Goal: Transaction & Acquisition: Purchase product/service

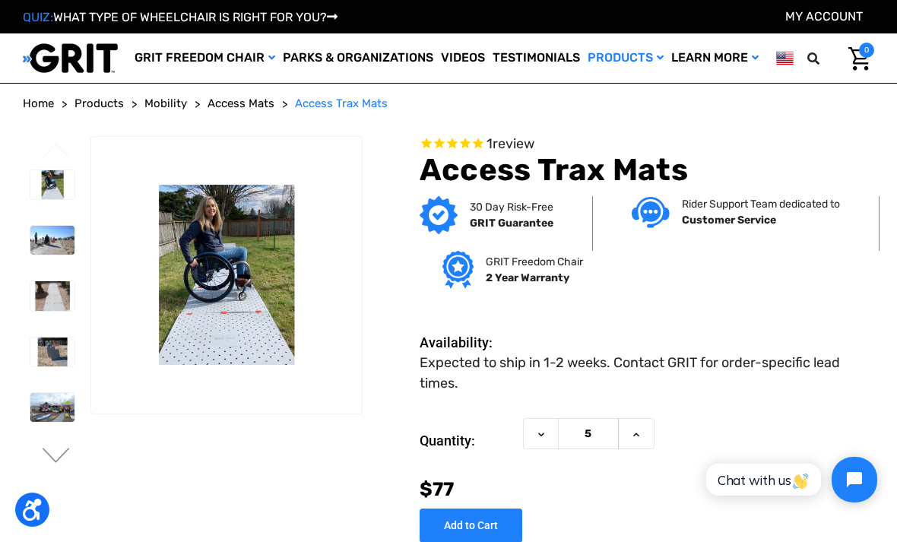
click at [36, 199] on img at bounding box center [52, 184] width 44 height 29
click at [46, 255] on img at bounding box center [52, 240] width 44 height 29
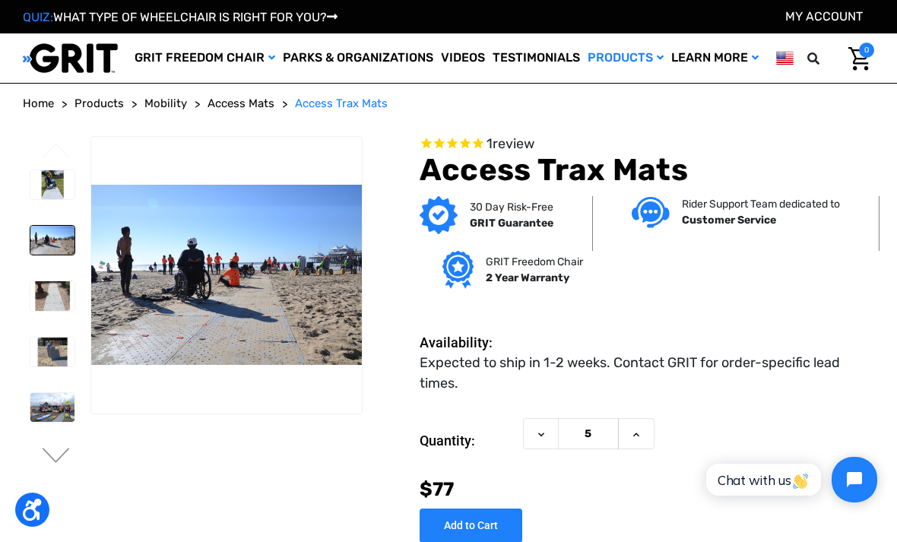
click at [35, 310] on img at bounding box center [52, 295] width 44 height 29
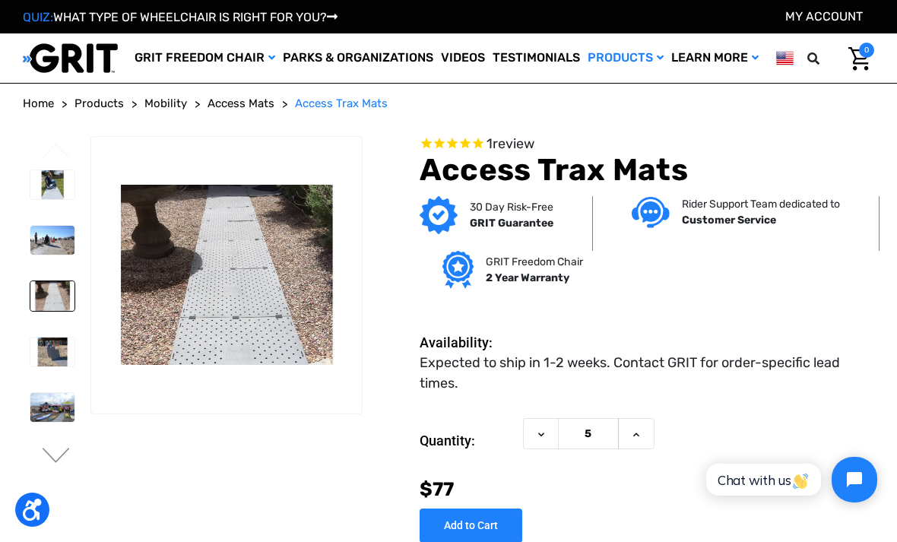
click at [41, 366] on img at bounding box center [52, 351] width 44 height 29
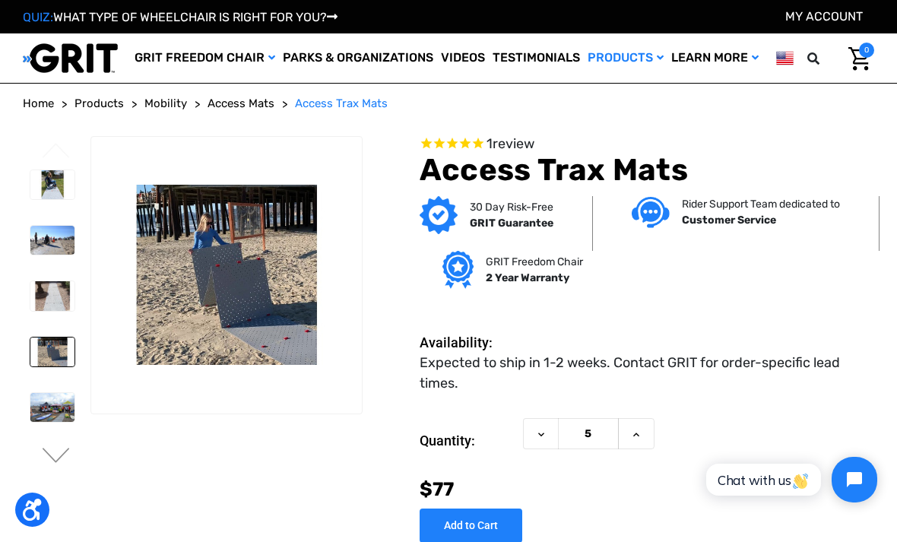
click at [59, 485] on li at bounding box center [52, 463] width 58 height 44
click at [59, 466] on button "Next" at bounding box center [56, 457] width 32 height 18
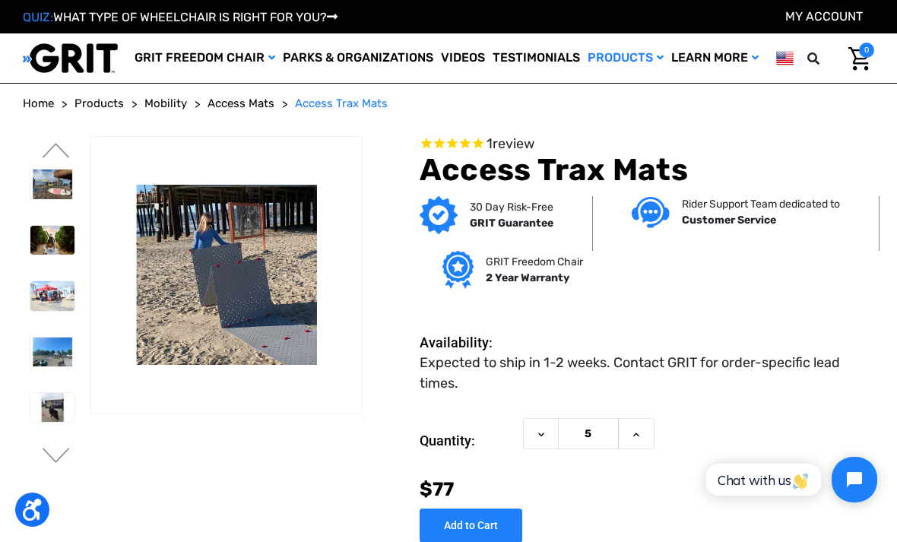
click at [39, 255] on img at bounding box center [52, 240] width 44 height 29
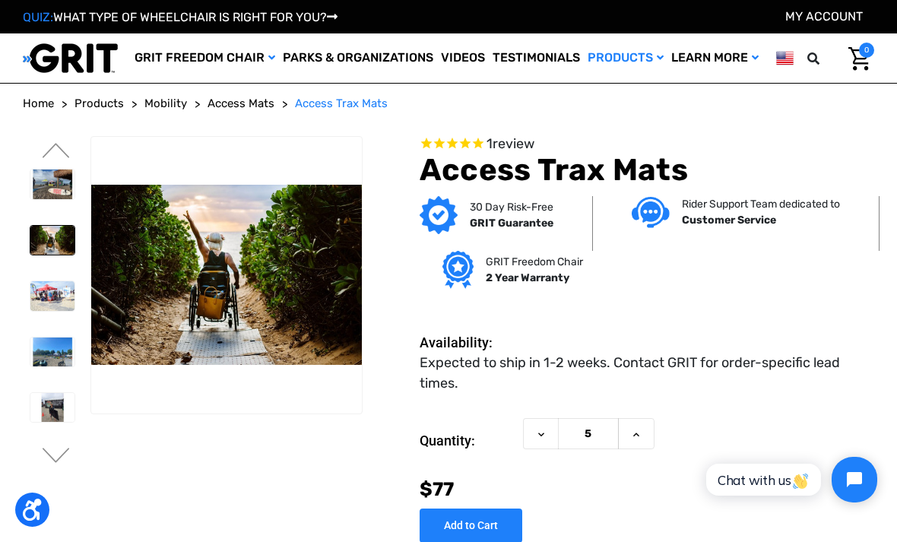
click at [45, 422] on img at bounding box center [52, 407] width 44 height 29
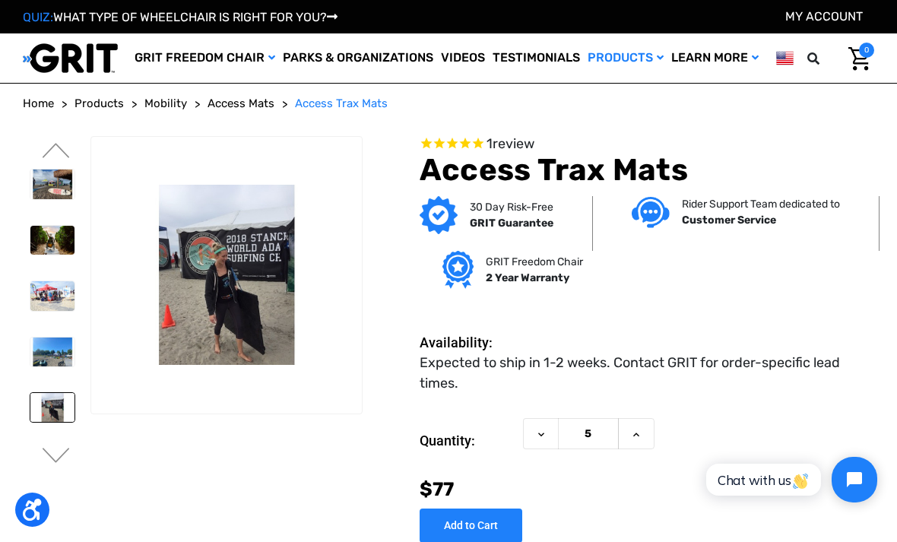
click at [518, 152] on span "review" at bounding box center [513, 143] width 42 height 17
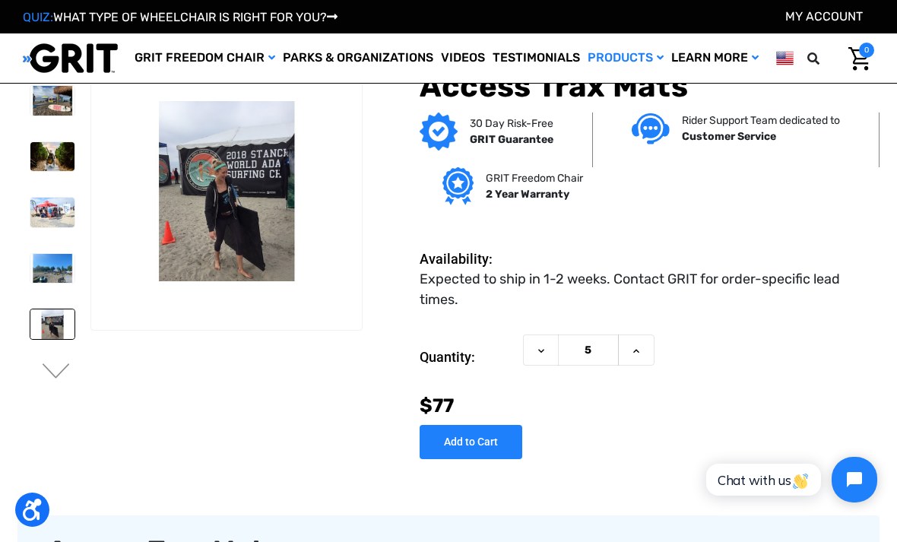
click at [544, 352] on icon at bounding box center [541, 351] width 12 height 12
click at [547, 350] on button "Decrease Quantity of Access Trax Mats" at bounding box center [541, 349] width 36 height 31
click at [541, 352] on icon at bounding box center [541, 351] width 12 height 12
click at [545, 345] on icon at bounding box center [541, 351] width 12 height 12
click at [541, 348] on icon at bounding box center [541, 351] width 12 height 12
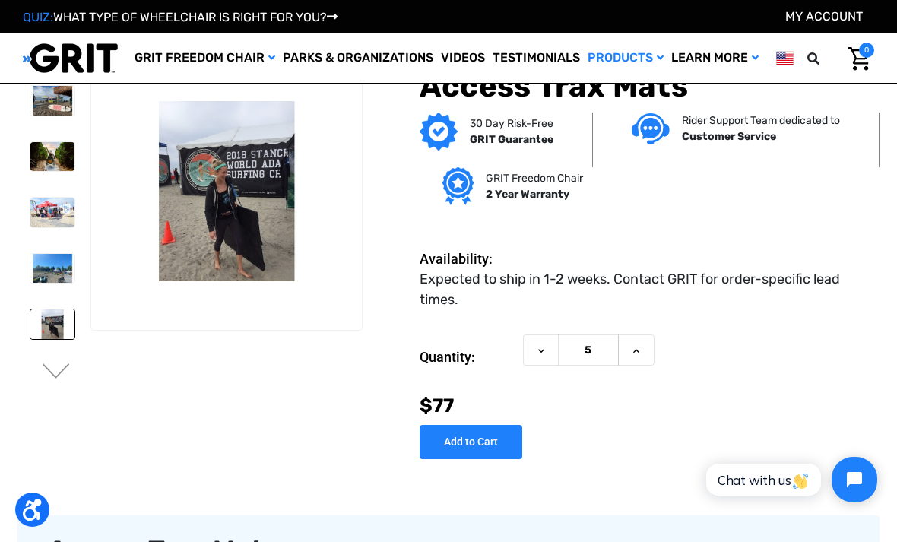
click at [541, 350] on use at bounding box center [541, 351] width 6 height 4
click at [594, 352] on input "5" at bounding box center [588, 349] width 61 height 31
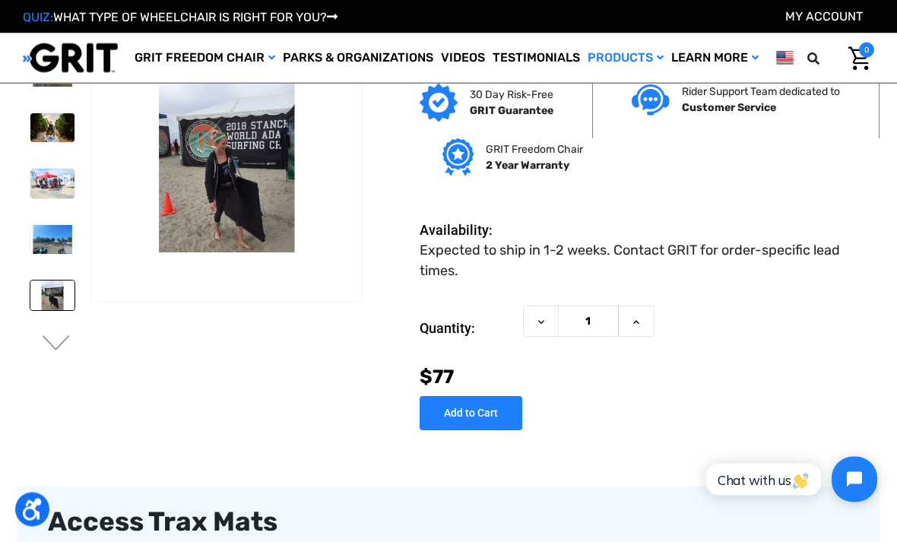
scroll to position [29, 0]
click at [542, 325] on icon at bounding box center [541, 322] width 12 height 12
click at [632, 323] on icon at bounding box center [636, 322] width 12 height 12
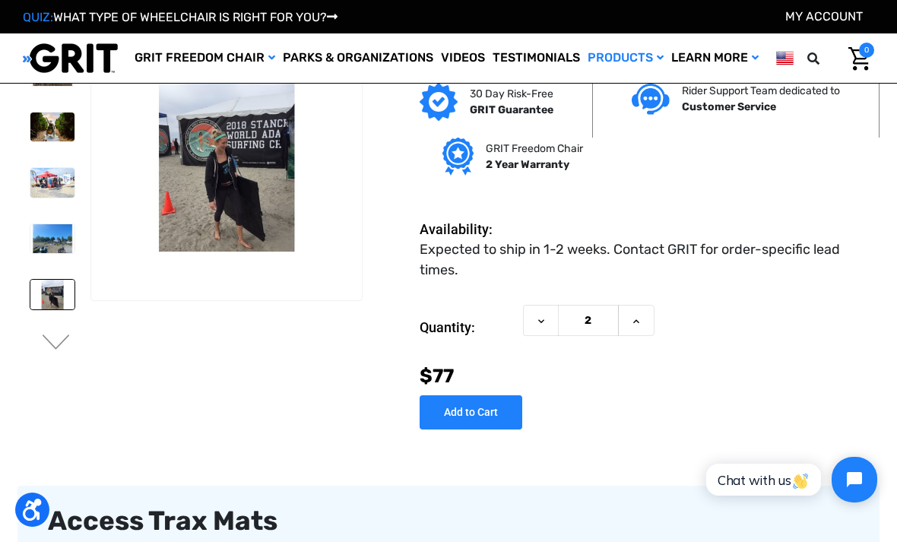
click at [639, 318] on icon at bounding box center [636, 321] width 12 height 12
click at [634, 319] on icon at bounding box center [636, 321] width 12 height 12
click at [639, 321] on icon at bounding box center [636, 321] width 12 height 12
type input "5"
click at [542, 318] on icon at bounding box center [541, 321] width 12 height 12
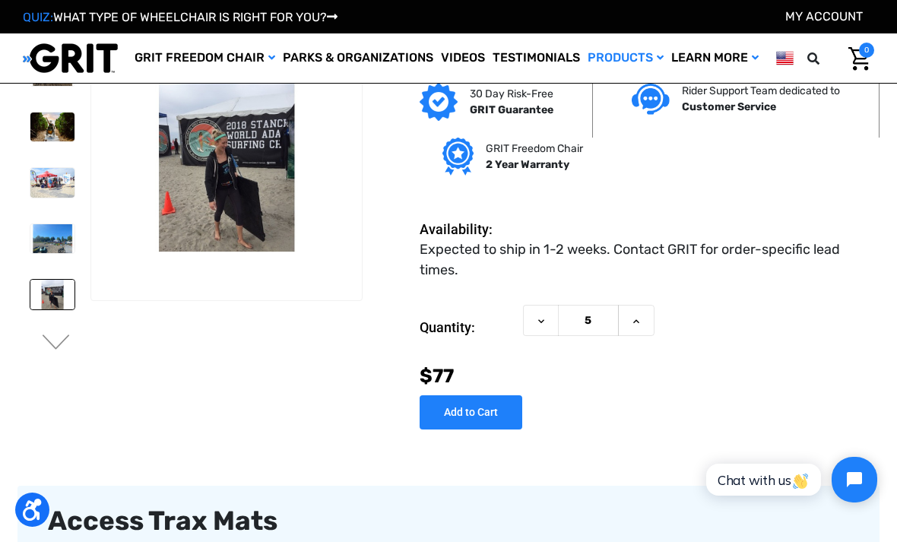
click at [543, 325] on icon at bounding box center [541, 321] width 12 height 12
click at [538, 325] on icon at bounding box center [541, 321] width 12 height 12
click at [542, 319] on use at bounding box center [541, 321] width 6 height 4
click at [549, 318] on button "Decrease Quantity of Access Trax Mats" at bounding box center [541, 320] width 36 height 31
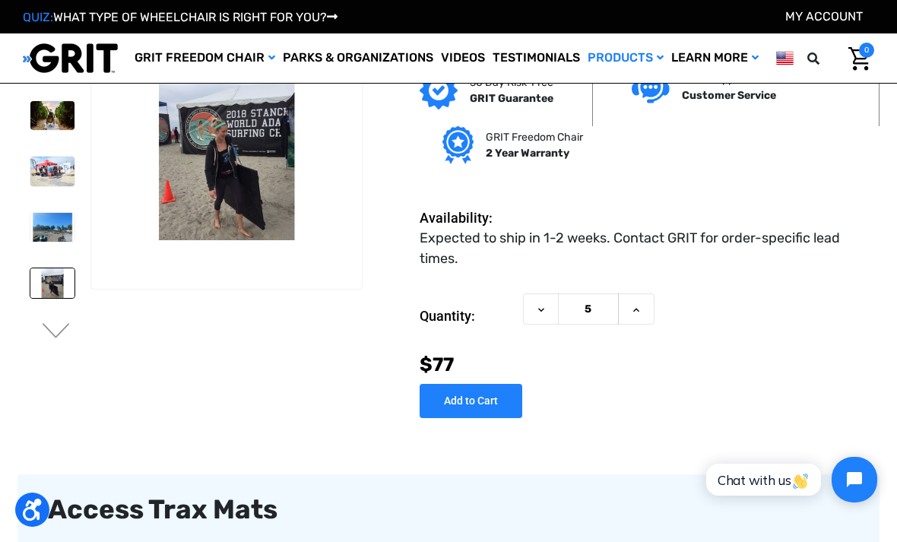
scroll to position [42, 0]
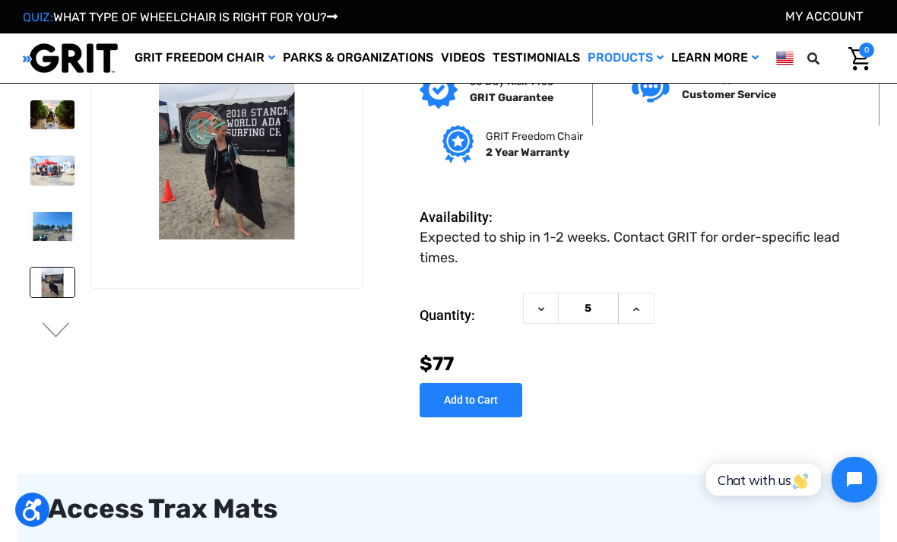
click at [540, 311] on icon at bounding box center [541, 309] width 12 height 12
click at [541, 309] on icon at bounding box center [541, 309] width 12 height 12
click at [544, 312] on icon at bounding box center [541, 309] width 12 height 12
click at [549, 313] on button "Decrease Quantity of Access Trax Mats" at bounding box center [541, 308] width 36 height 31
click at [590, 307] on input "5" at bounding box center [588, 308] width 61 height 31
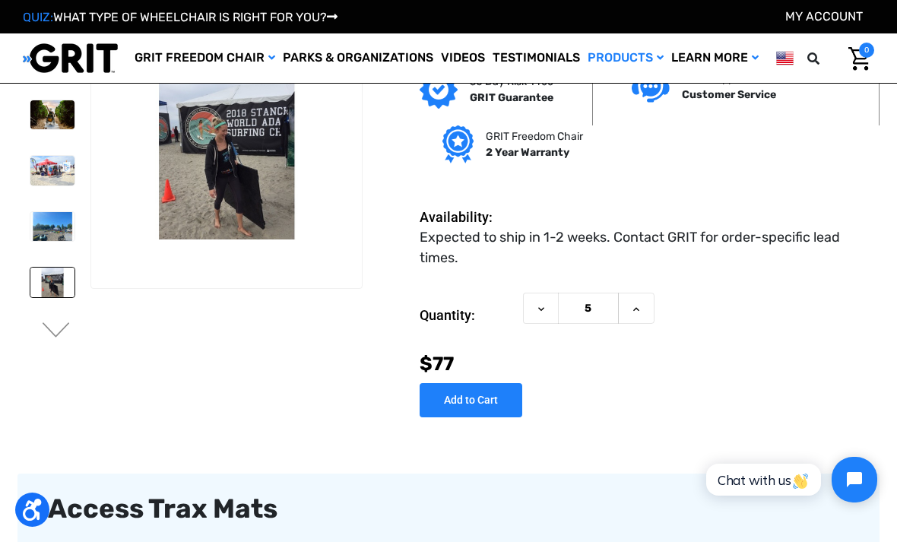
scroll to position [41, 0]
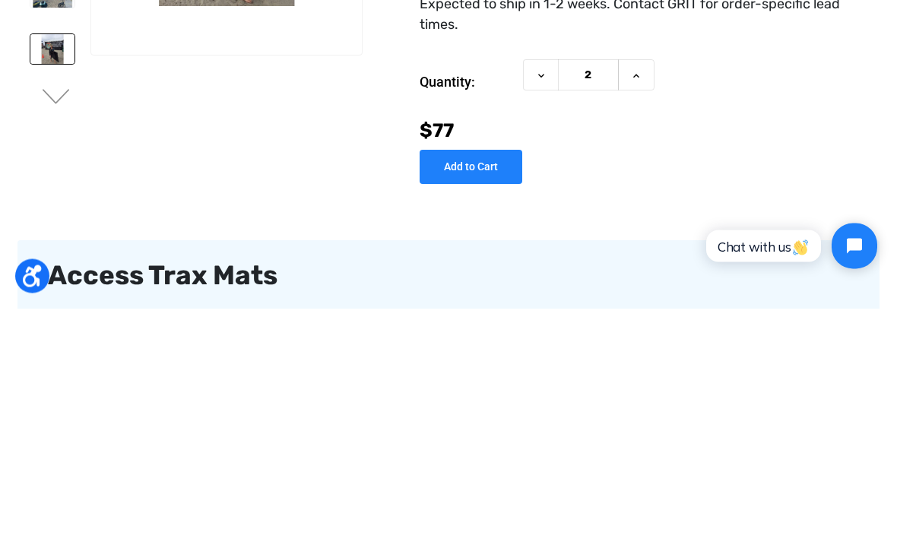
type input "2"
click at [473, 384] on input "Add to Cart" at bounding box center [471, 401] width 103 height 34
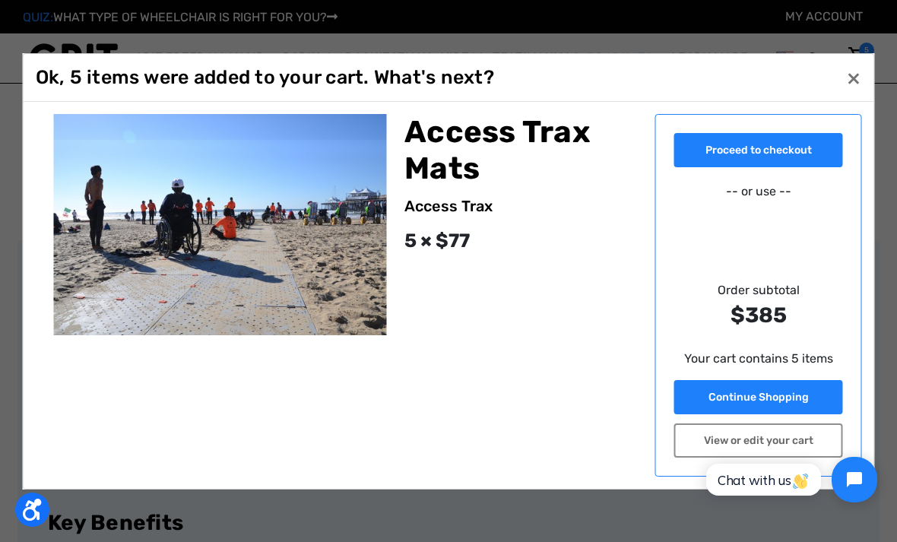
click at [852, 90] on button "Close ×" at bounding box center [853, 77] width 24 height 24
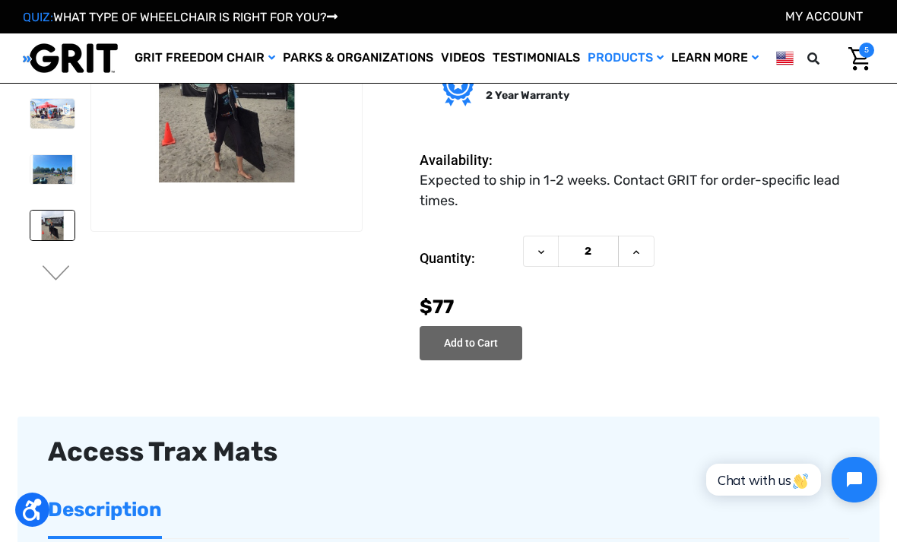
scroll to position [97, 0]
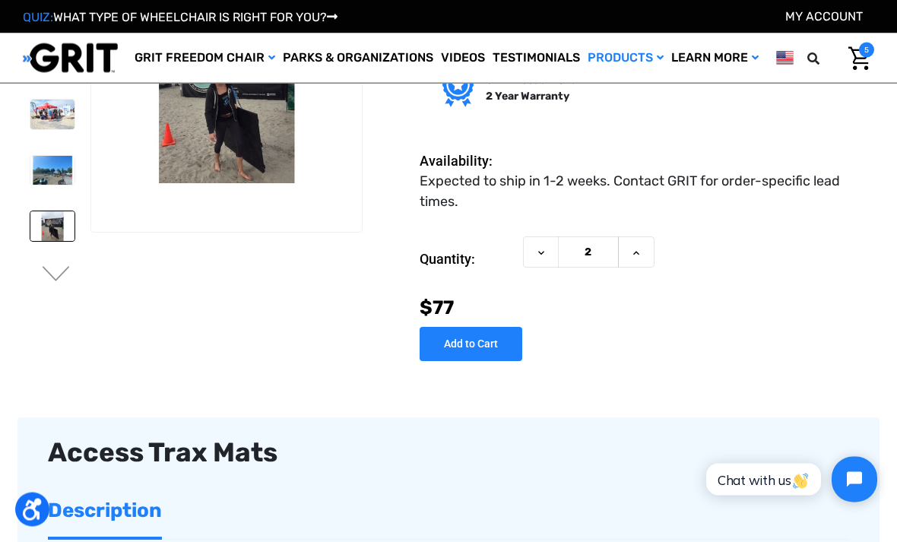
click at [489, 338] on input "Add to Cart" at bounding box center [471, 345] width 103 height 34
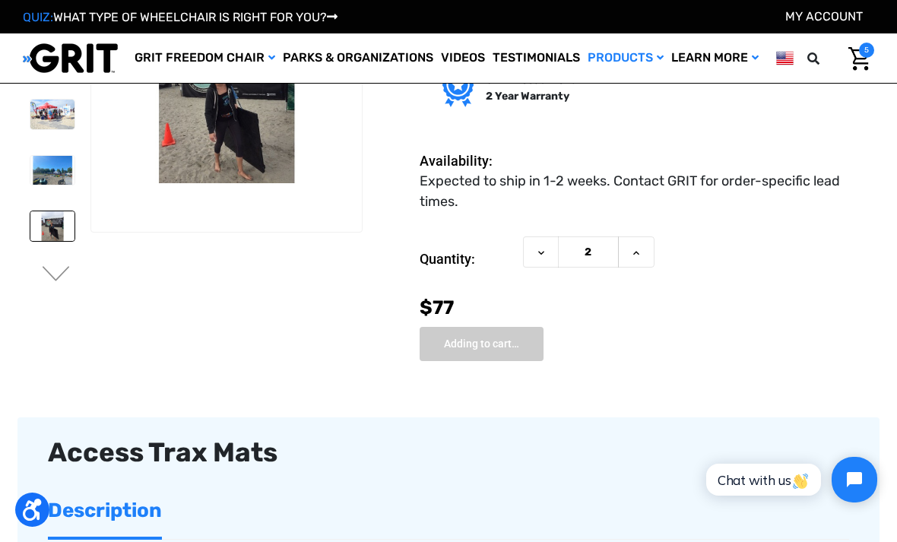
type input "Add to Cart"
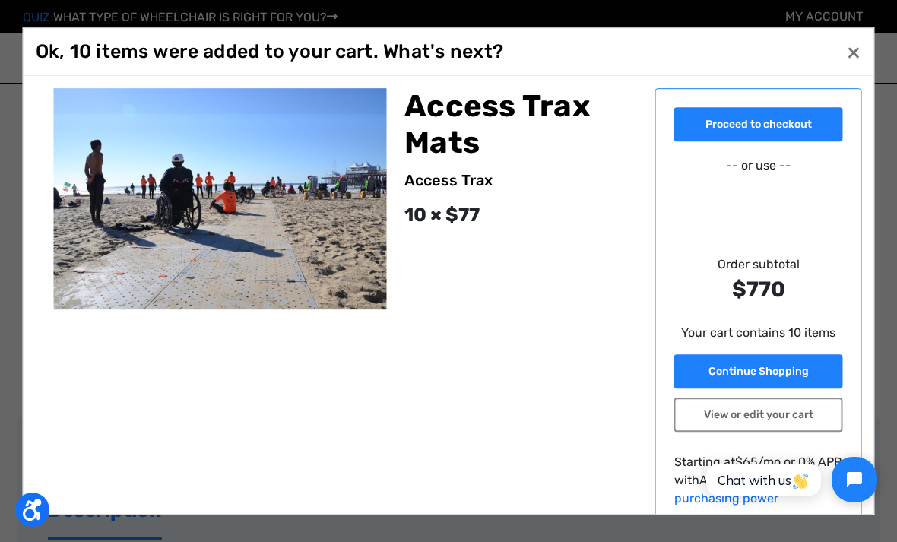
click at [787, 432] on link "View or edit your cart" at bounding box center [758, 414] width 169 height 34
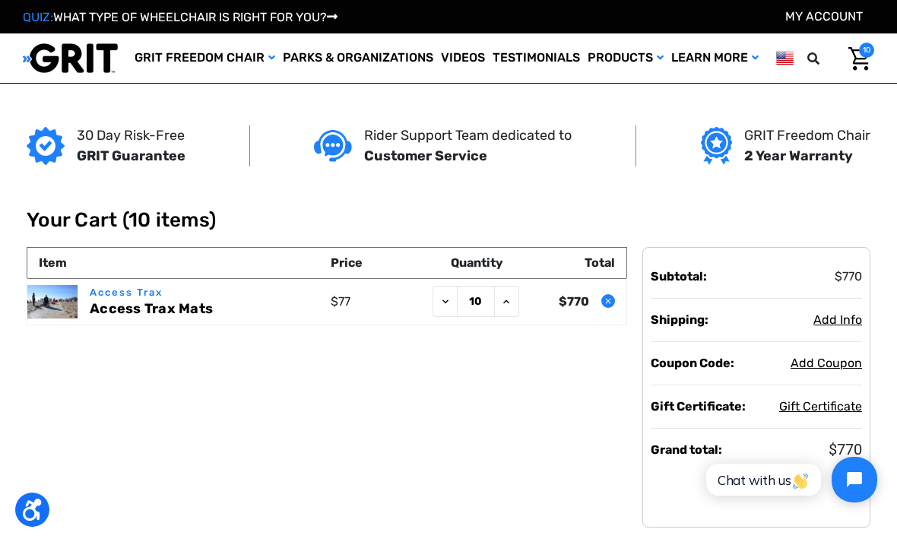
click at [451, 308] on icon at bounding box center [445, 302] width 12 height 12
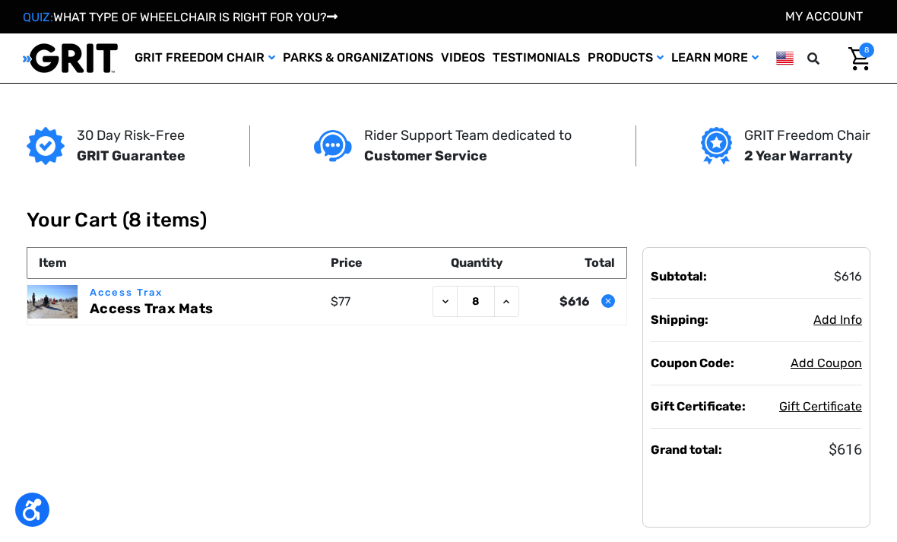
click at [448, 308] on icon at bounding box center [445, 302] width 12 height 12
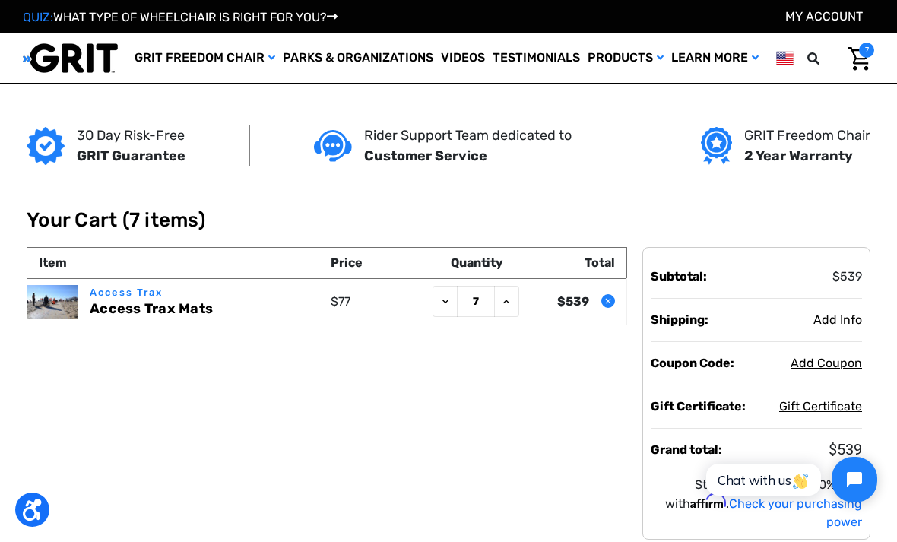
click at [448, 308] on icon at bounding box center [445, 302] width 12 height 12
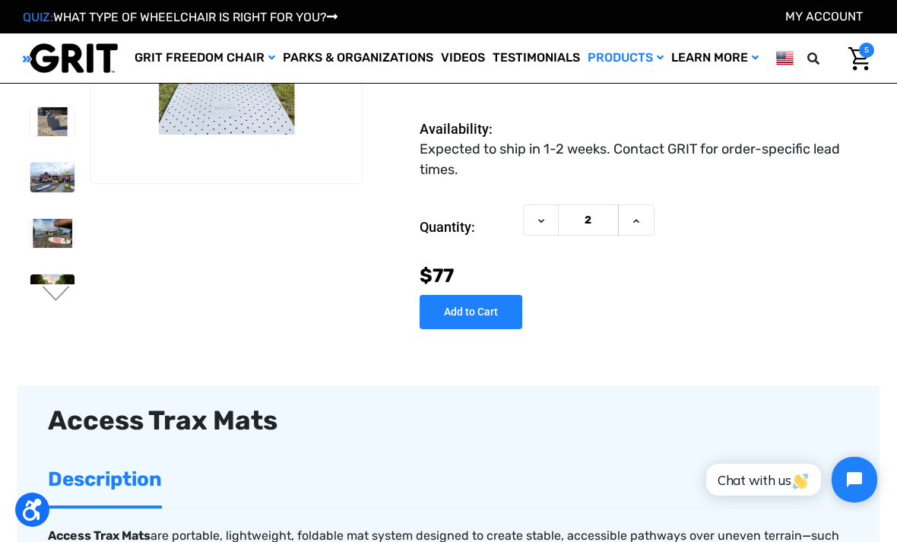
click at [866, 58] on span "5" at bounding box center [866, 50] width 15 height 15
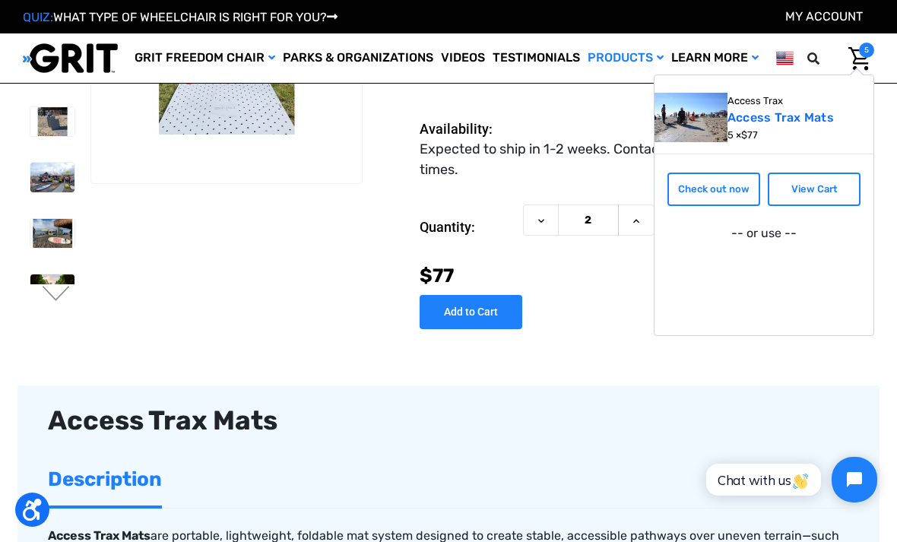
click at [807, 206] on link "View Cart" at bounding box center [814, 189] width 93 height 33
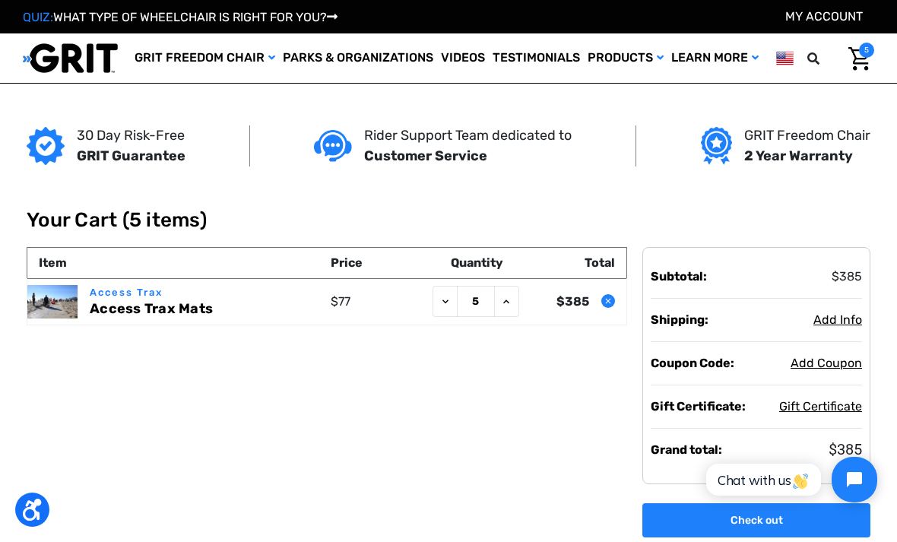
click at [448, 308] on icon at bounding box center [445, 302] width 12 height 12
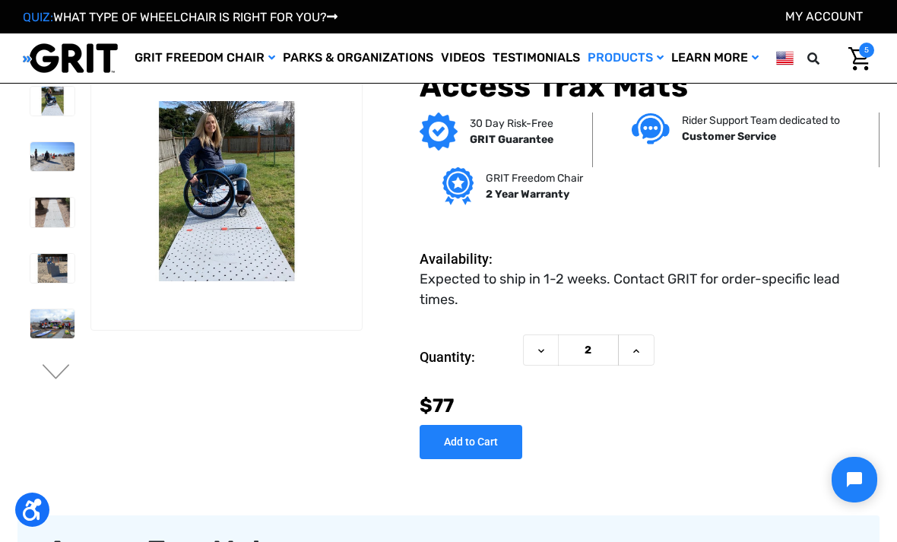
scroll to position [147, 0]
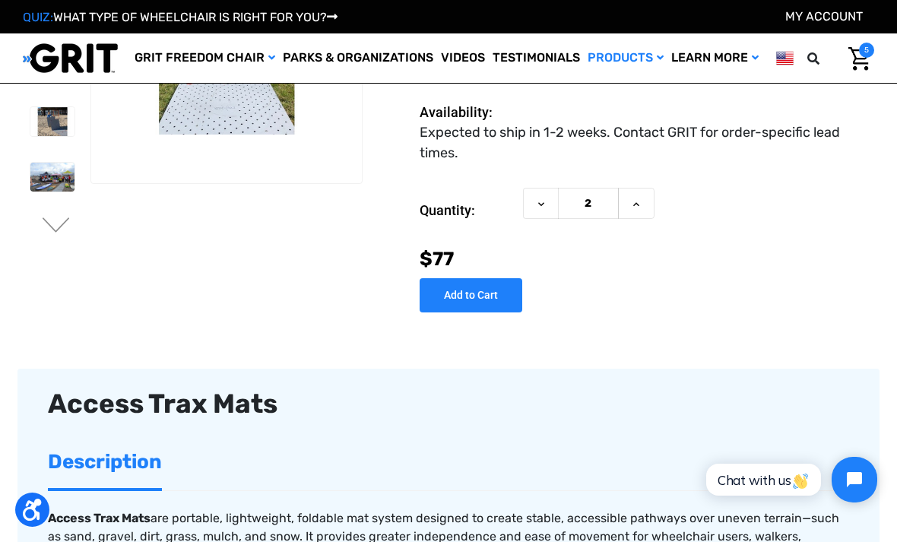
click at [643, 199] on button "Increase Quantity of Access Trax Mats" at bounding box center [636, 203] width 36 height 31
click at [637, 204] on use at bounding box center [636, 204] width 6 height 4
click at [635, 204] on icon at bounding box center [636, 204] width 12 height 12
type input "5"
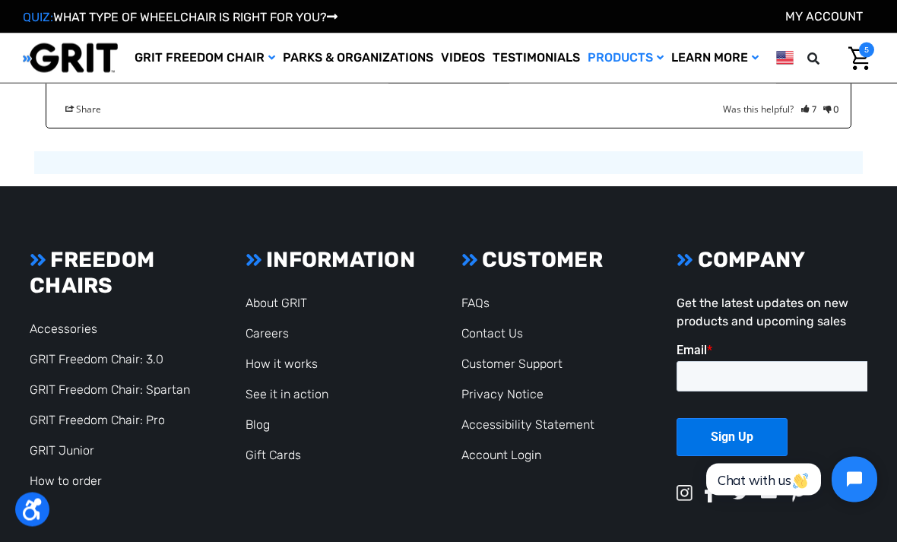
scroll to position [2592, 0]
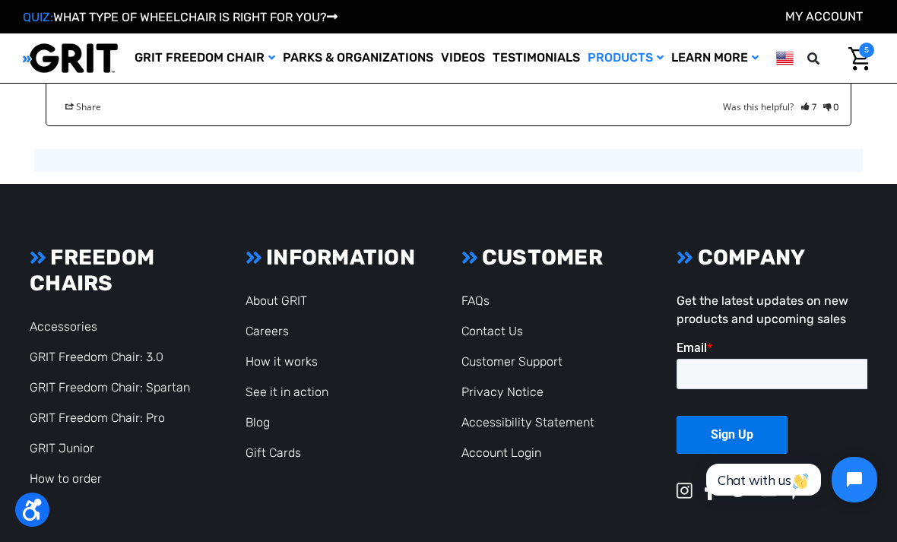
click at [0, 0] on link "Access Mats" at bounding box center [0, 0] width 0 height 0
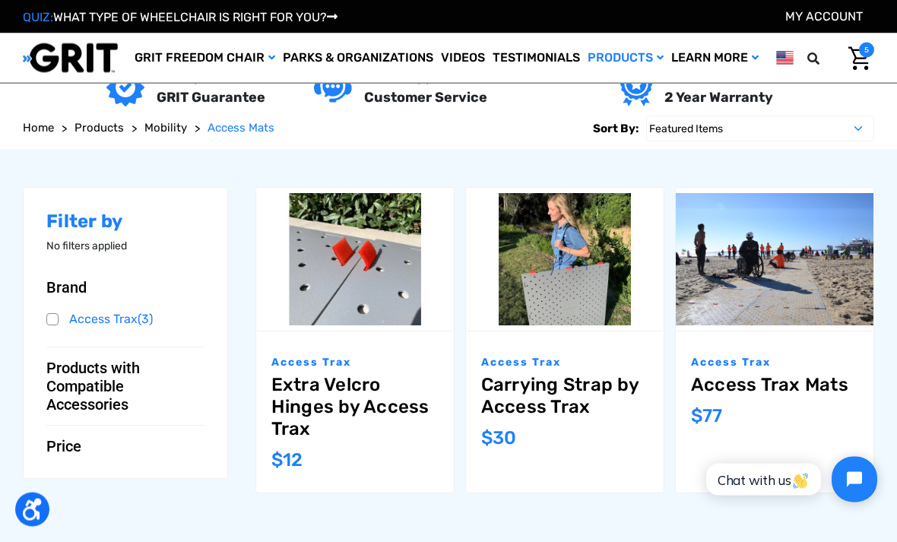
scroll to position [99, 0]
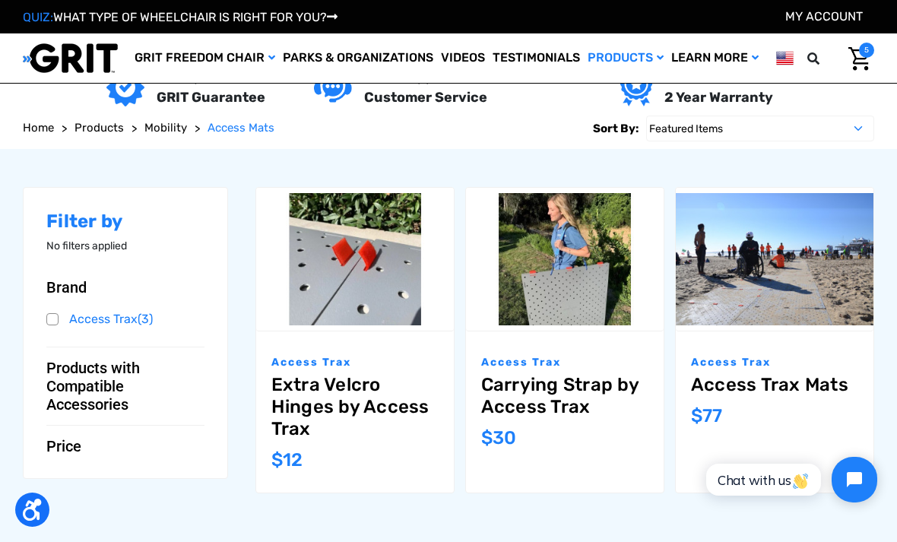
click at [558, 391] on link "Carrying Strap by Access Trax" at bounding box center [564, 396] width 167 height 44
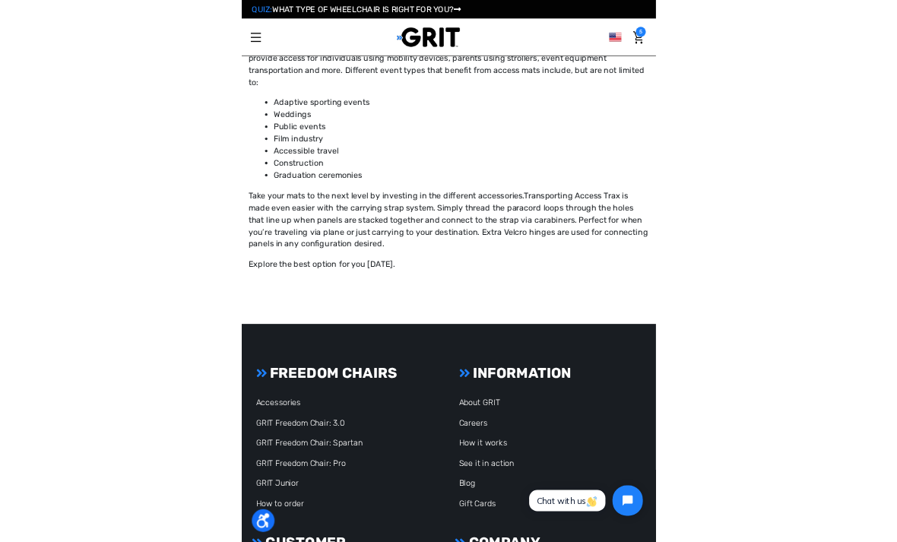
scroll to position [704, 0]
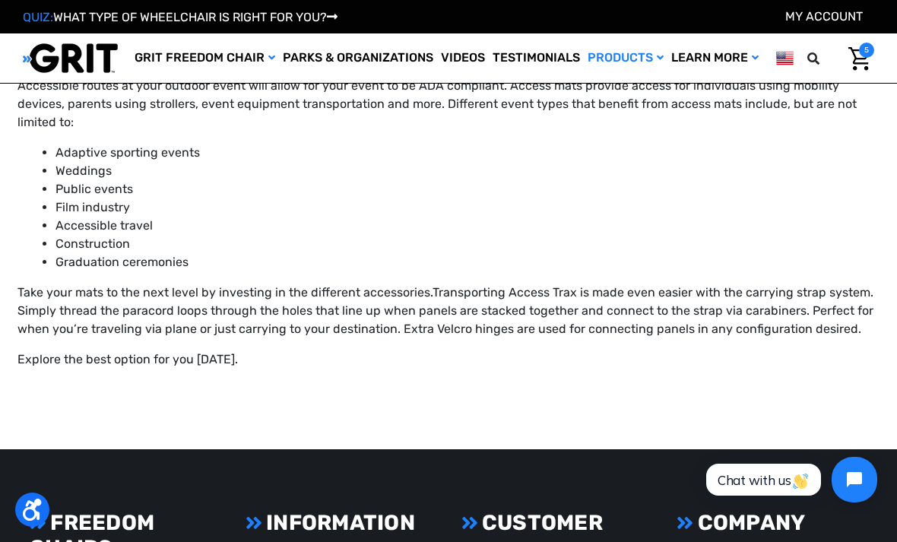
click at [0, 0] on link "Rollators" at bounding box center [0, 0] width 0 height 0
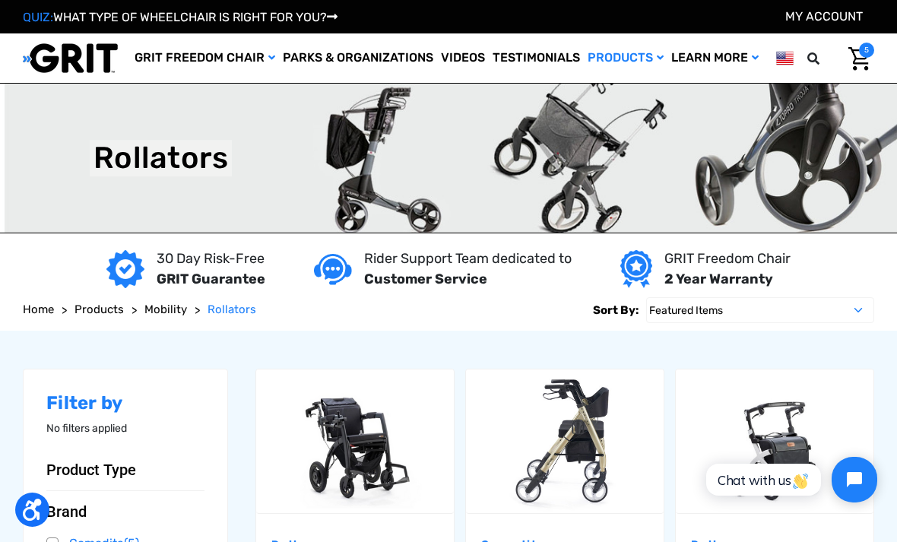
click at [867, 71] on img "Cart with 5 items" at bounding box center [859, 59] width 22 height 24
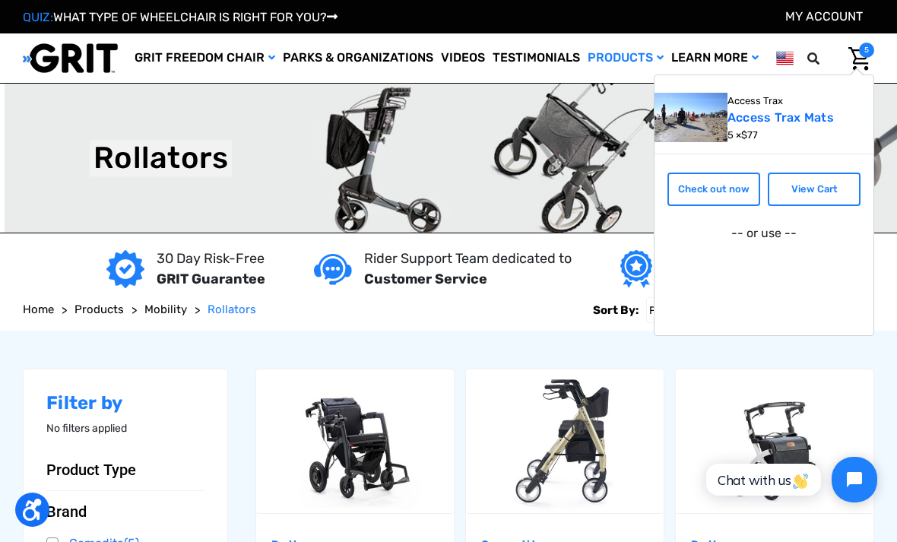
click at [809, 206] on link "View Cart" at bounding box center [814, 189] width 93 height 33
